Goal: Task Accomplishment & Management: Use online tool/utility

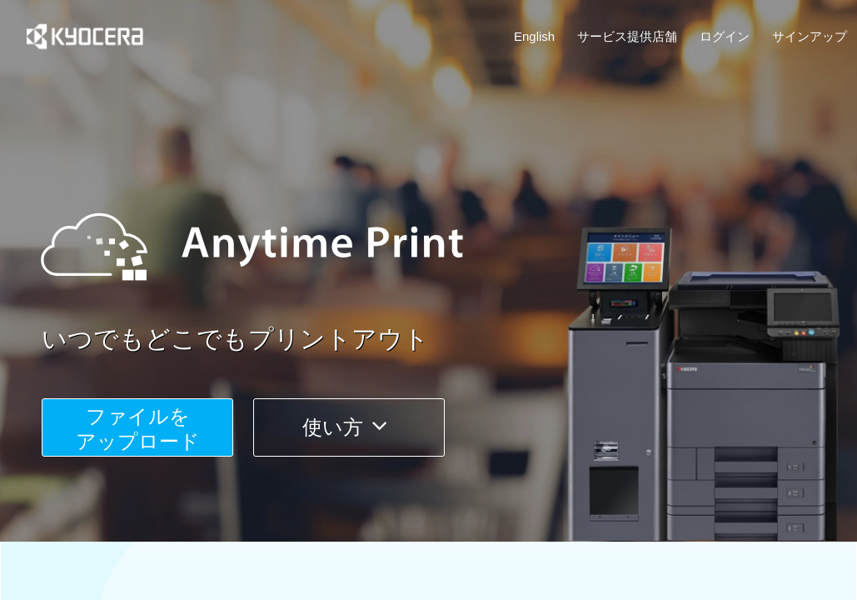
click at [118, 437] on span "ファイルを ​​アップロード" at bounding box center [138, 428] width 124 height 47
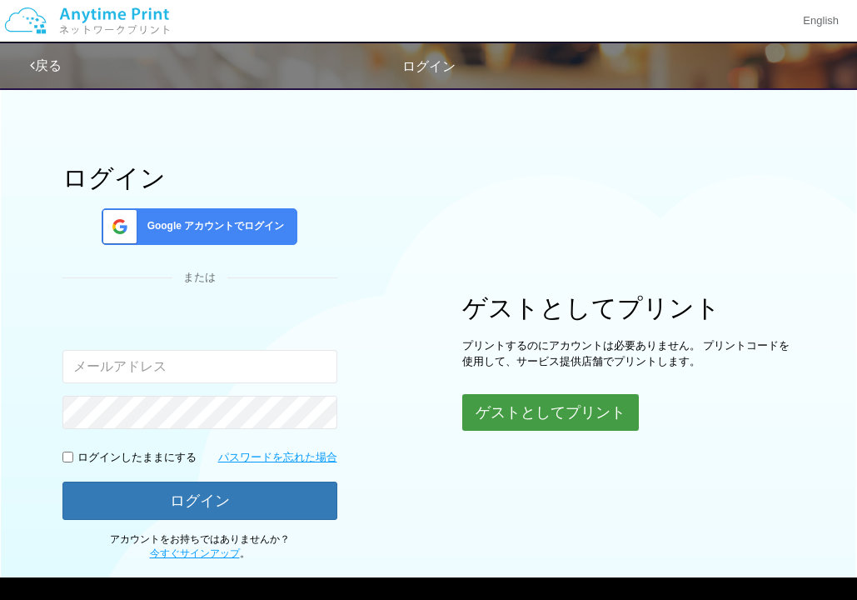
click at [593, 411] on button "ゲストとしてプリント" at bounding box center [550, 412] width 177 height 37
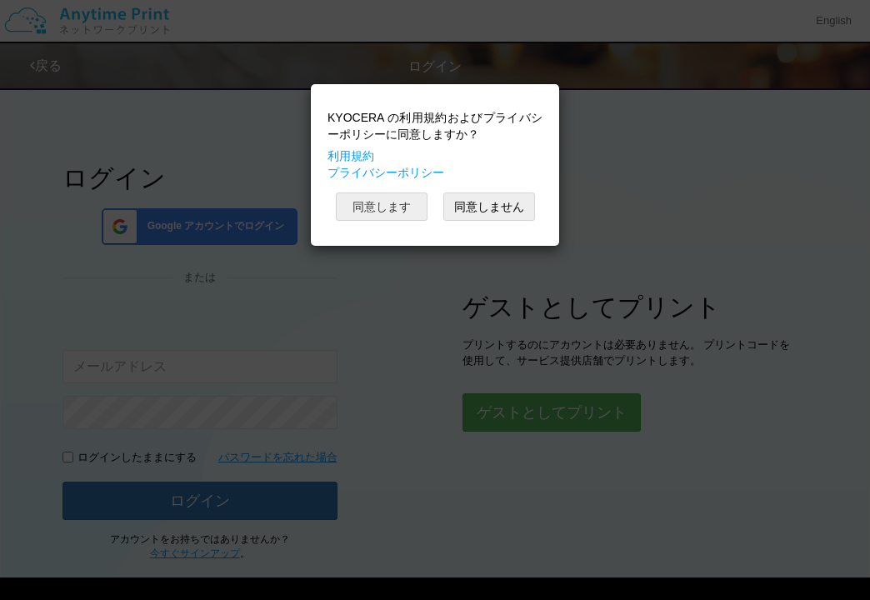
click at [393, 212] on button "同意します" at bounding box center [382, 206] width 92 height 28
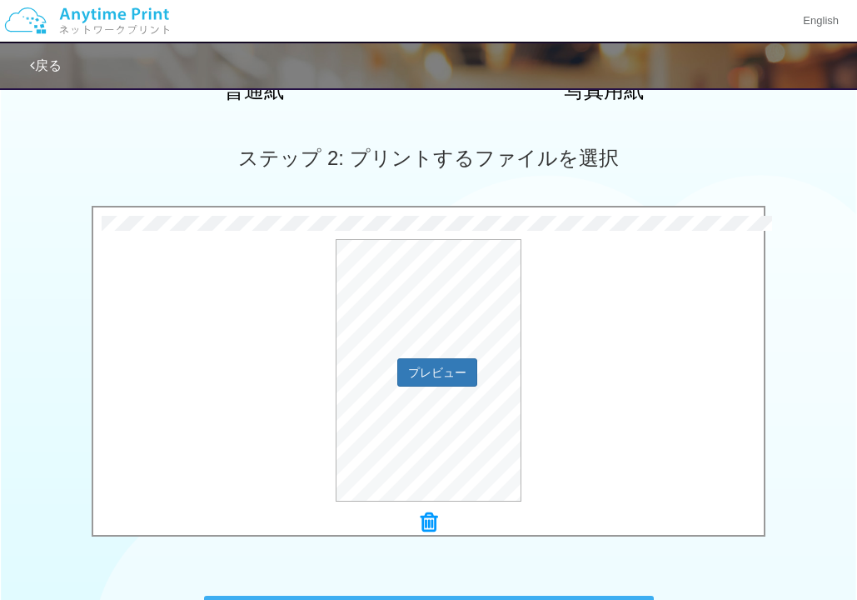
scroll to position [417, 0]
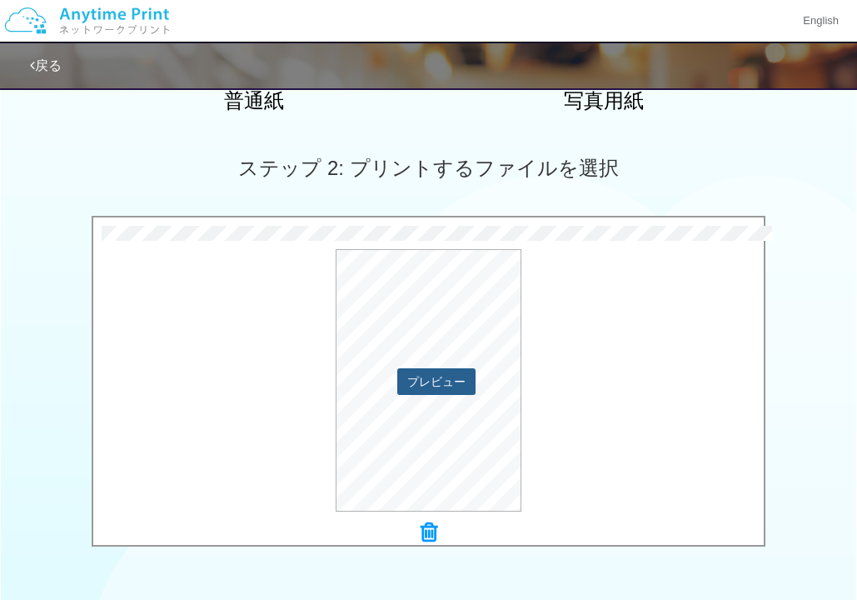
click at [451, 381] on button "プレビュー" at bounding box center [436, 381] width 78 height 27
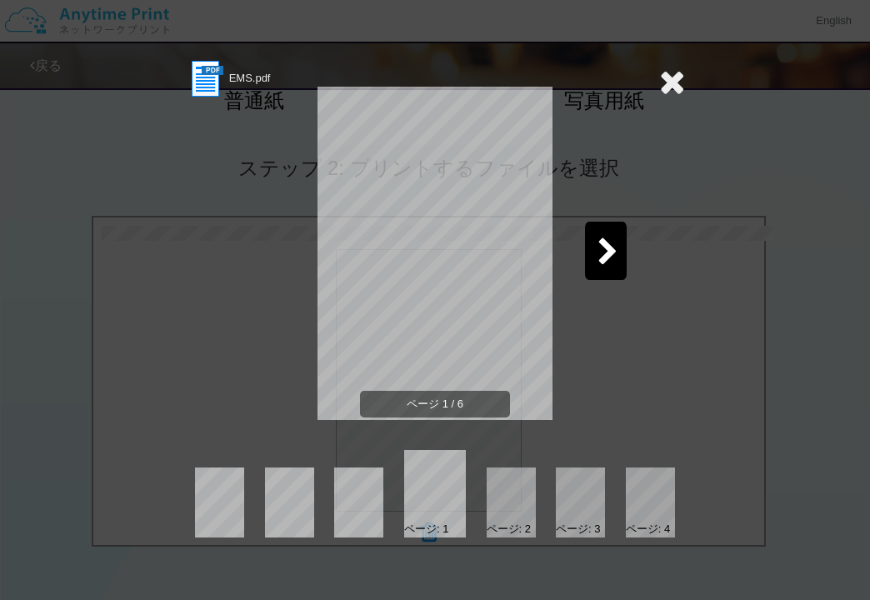
click at [618, 235] on div at bounding box center [606, 251] width 42 height 58
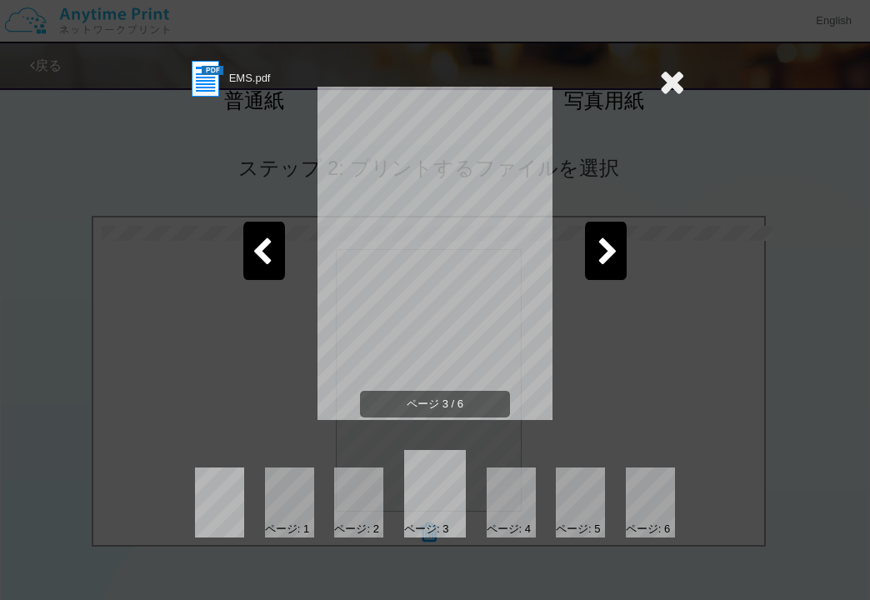
click at [618, 235] on div at bounding box center [606, 251] width 42 height 58
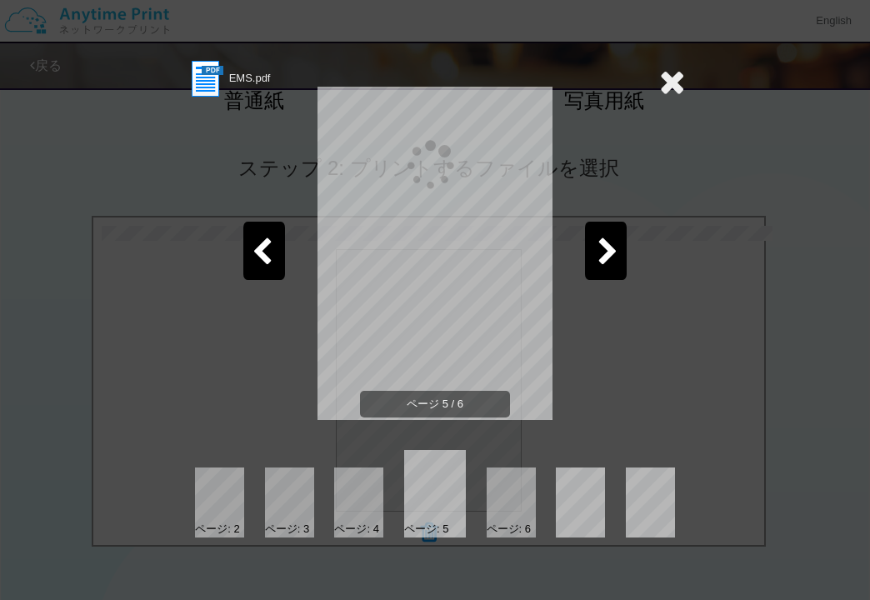
click at [618, 235] on div at bounding box center [606, 251] width 42 height 58
click at [664, 85] on icon at bounding box center [672, 81] width 26 height 33
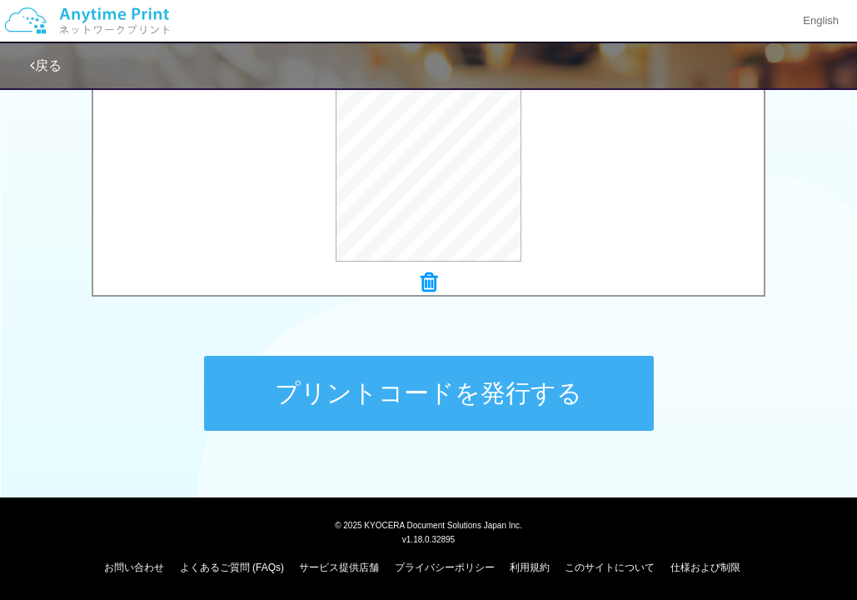
scroll to position [667, 0]
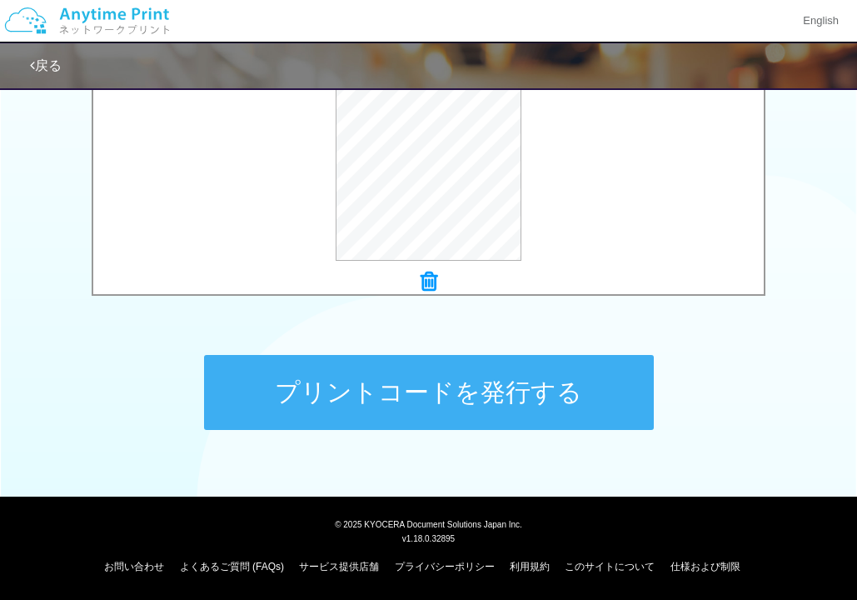
click at [389, 379] on button "プリントコードを発行する" at bounding box center [429, 392] width 450 height 75
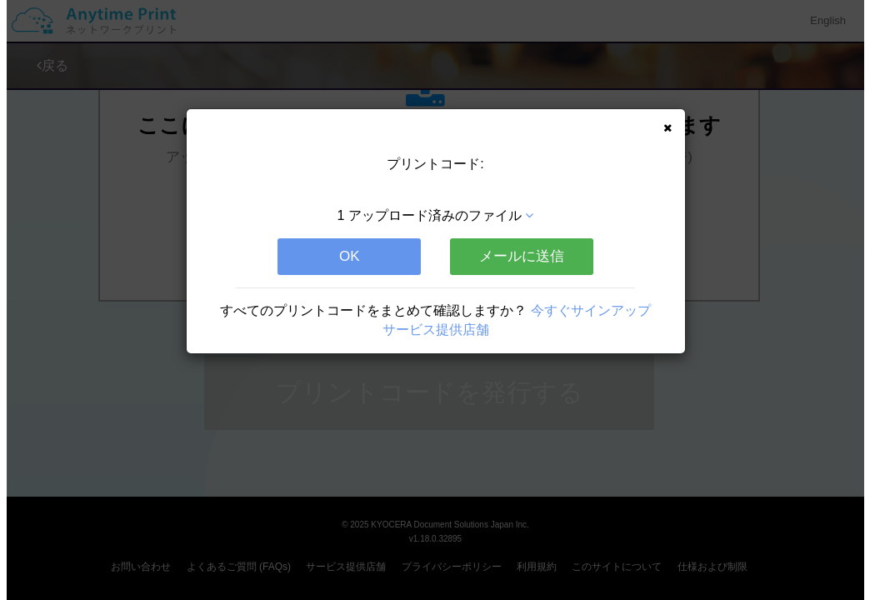
scroll to position [0, 0]
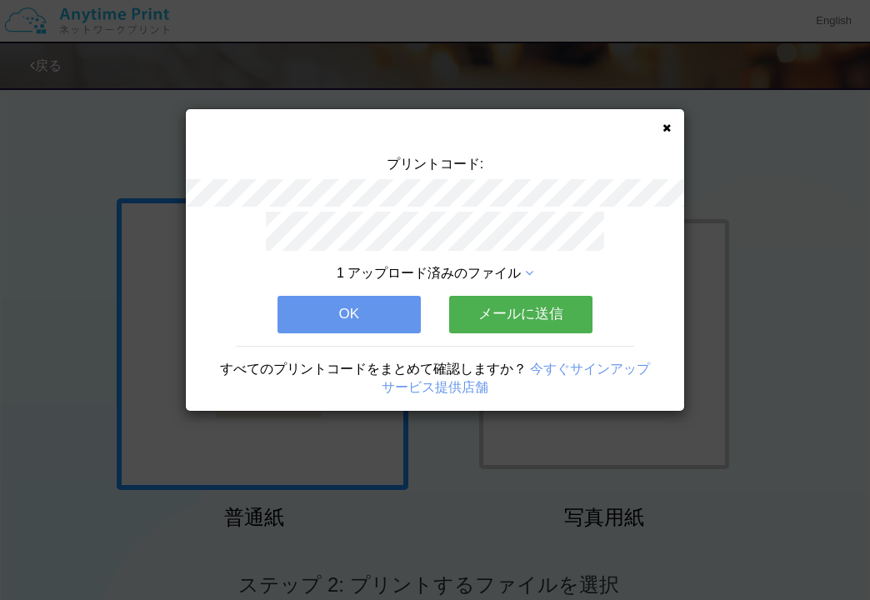
click at [525, 299] on button "メールに送信" at bounding box center [520, 314] width 143 height 37
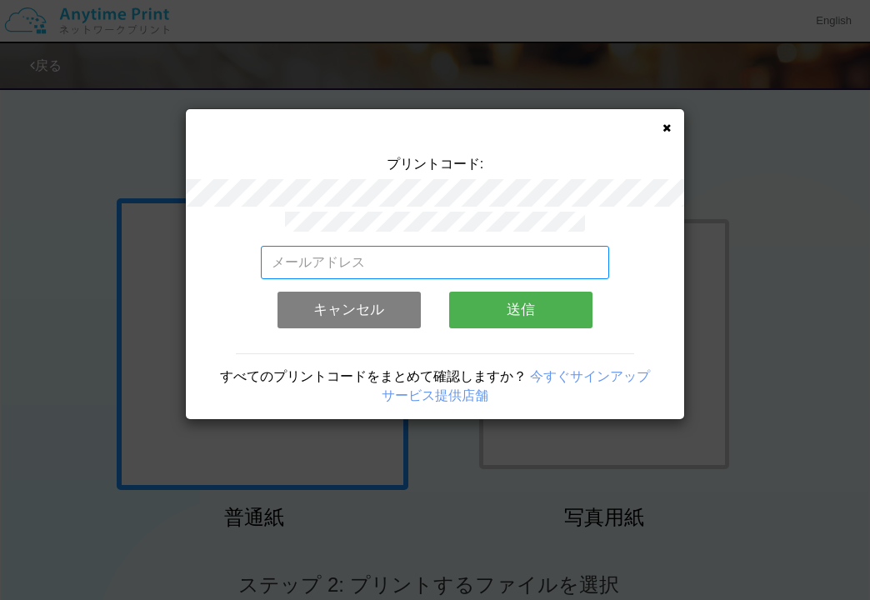
click at [452, 250] on input "email" at bounding box center [435, 262] width 349 height 33
click at [540, 248] on input "email" at bounding box center [435, 262] width 349 height 33
paste input "[EMAIL_ADDRESS][DOMAIN_NAME] <[EMAIL_ADDRESS][DOMAIN_NAME]>"
click at [562, 252] on input "[EMAIL_ADDRESS][DOMAIN_NAME] <[EMAIL_ADDRESS][DOMAIN_NAME]>" at bounding box center [435, 262] width 349 height 33
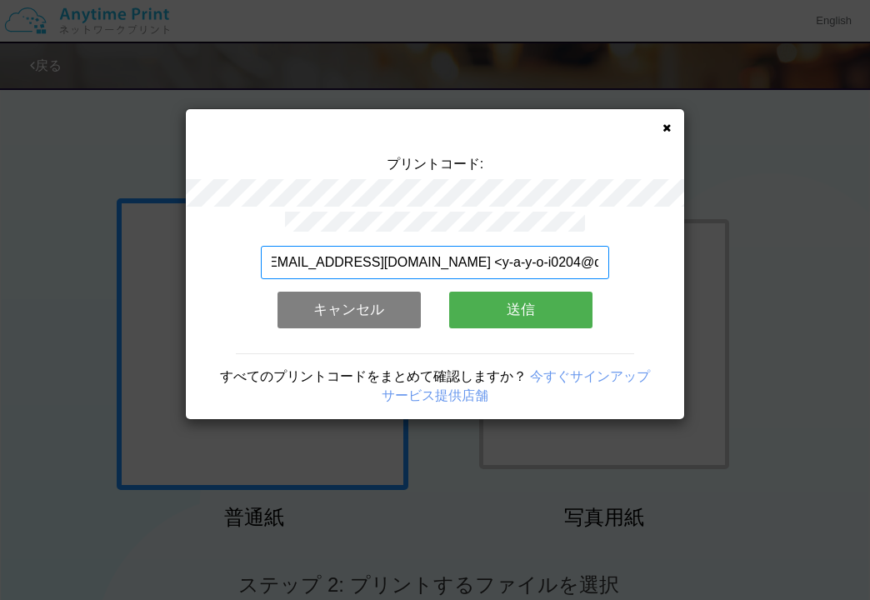
scroll to position [0, 0]
type input "[EMAIL_ADDRESS][DOMAIN_NAME]"
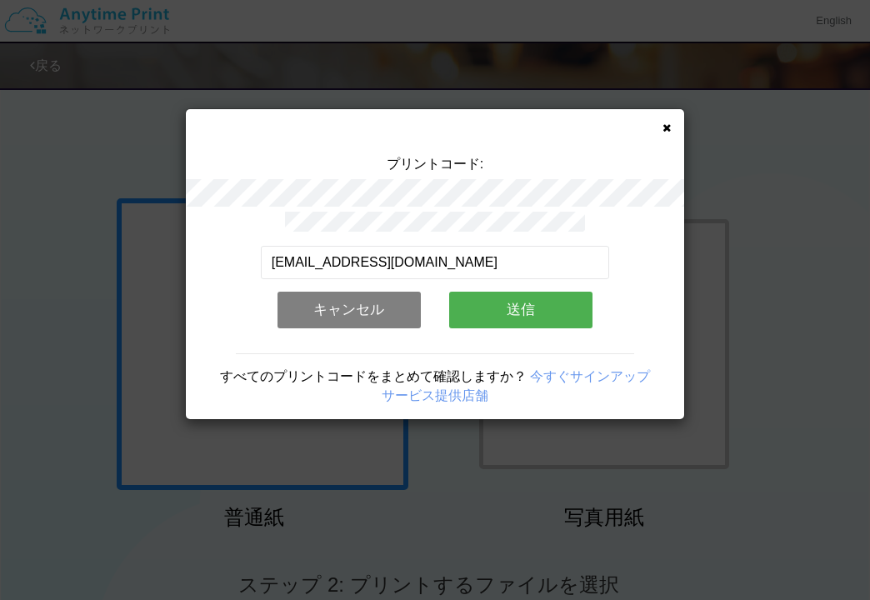
click at [507, 294] on button "送信" at bounding box center [520, 310] width 143 height 37
